Goal: Transaction & Acquisition: Purchase product/service

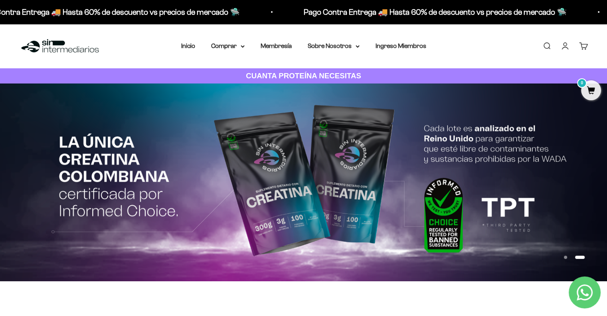
click at [565, 47] on link "Iniciar sesión" at bounding box center [565, 45] width 9 height 9
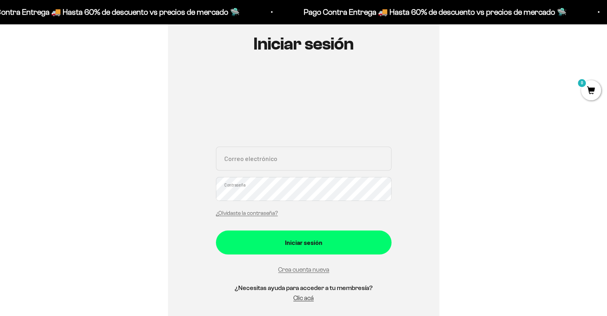
scroll to position [94, 0]
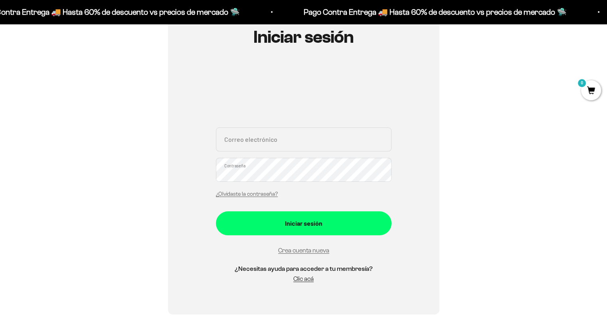
click at [299, 146] on input "Correo electrónico" at bounding box center [304, 139] width 176 height 24
type input "maria.antoniav@hotmail.com"
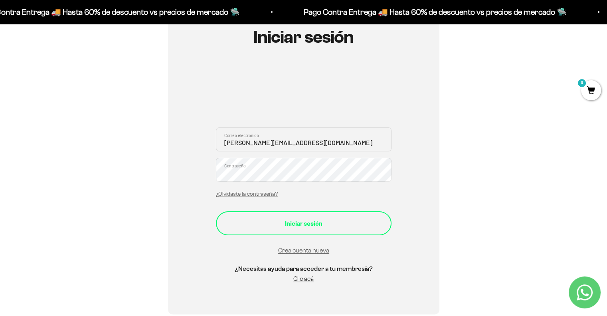
click at [324, 225] on div "Iniciar sesión" at bounding box center [304, 223] width 144 height 10
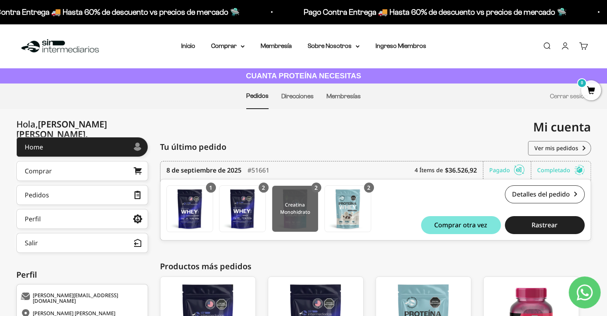
click at [289, 196] on img at bounding box center [295, 209] width 46 height 46
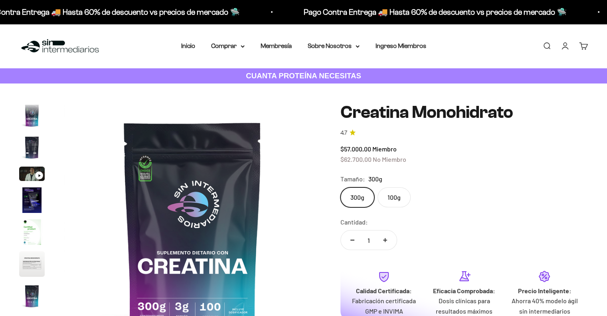
scroll to position [33, 0]
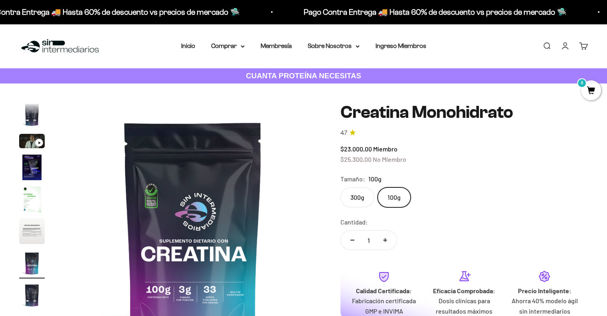
click at [360, 196] on label "300g" at bounding box center [357, 197] width 34 height 20
click at [340, 187] on input "300g" at bounding box center [340, 187] width 0 height 0
